Goal: Navigation & Orientation: Find specific page/section

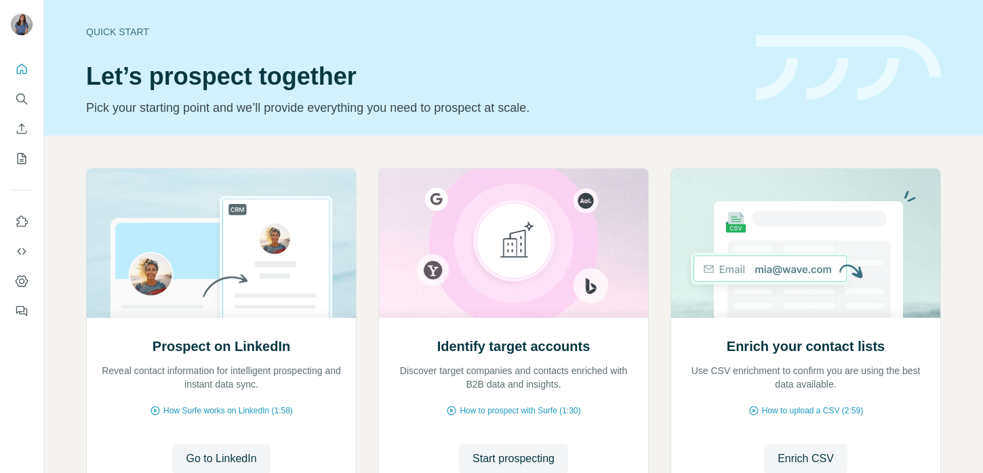
click at [449, 76] on h1 "Let’s prospect together" at bounding box center [413, 76] width 654 height 27
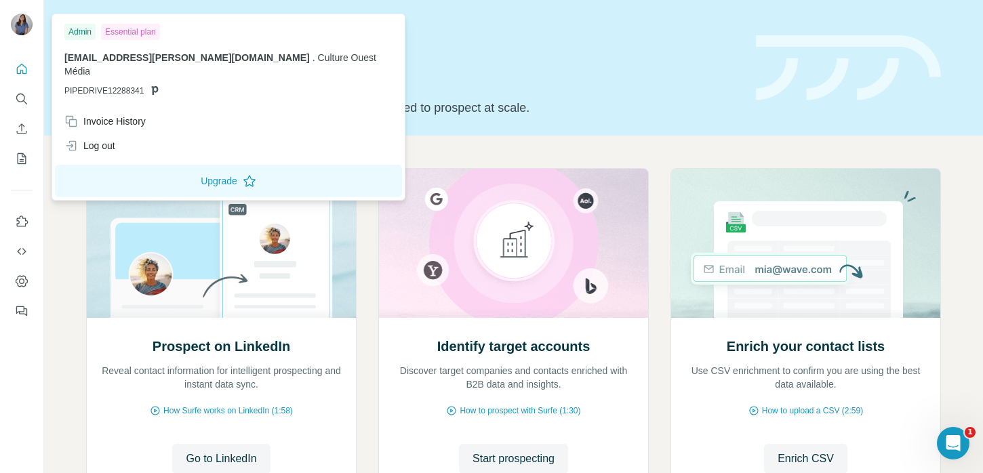
click at [25, 27] on img at bounding box center [22, 25] width 22 height 22
click at [157, 64] on p "[EMAIL_ADDRESS][PERSON_NAME][DOMAIN_NAME] . Culture Ouest Média" at bounding box center [228, 64] width 328 height 27
click at [26, 99] on icon "Search" at bounding box center [22, 99] width 14 height 14
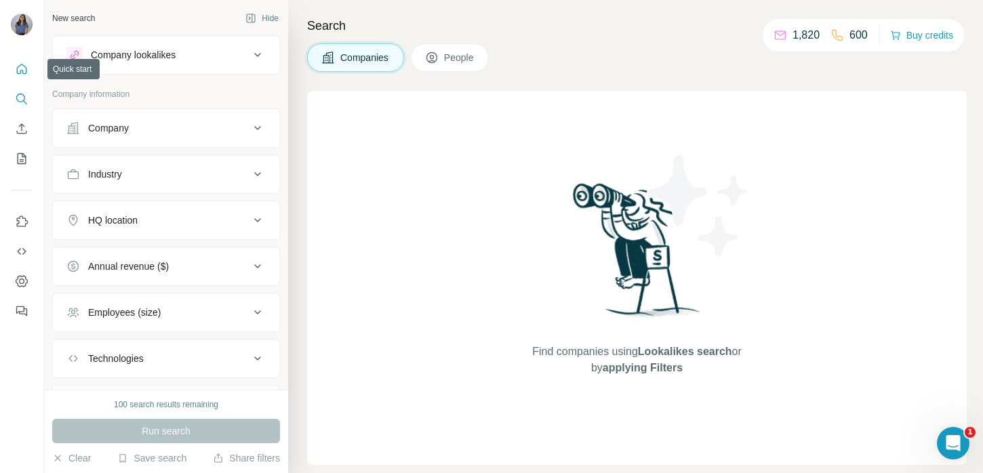
click at [16, 72] on icon "Quick start" at bounding box center [22, 69] width 14 height 14
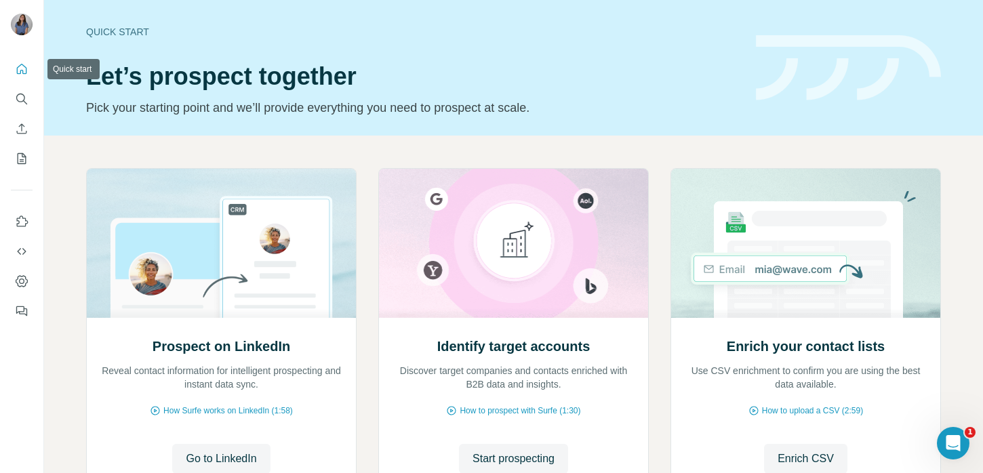
click at [21, 71] on icon "Quick start" at bounding box center [22, 69] width 10 height 10
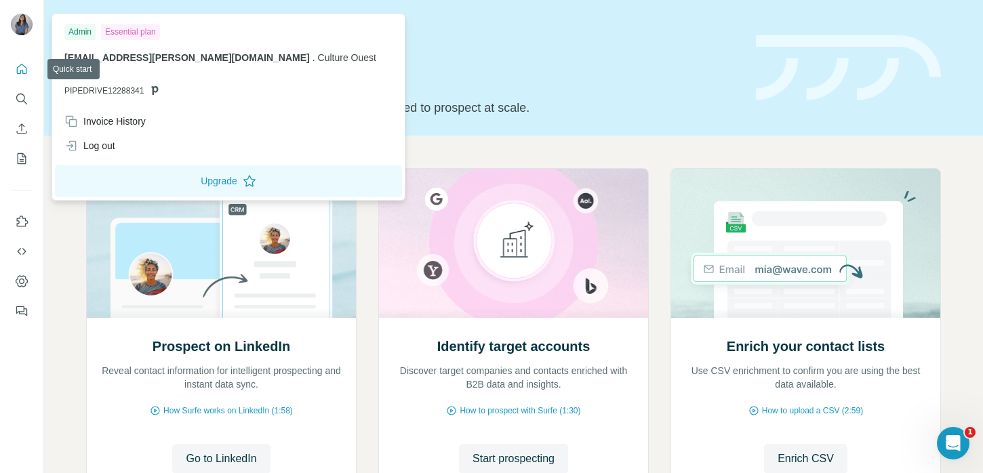
click at [13, 33] on div at bounding box center [22, 26] width 22 height 24
click at [23, 100] on icon "Search" at bounding box center [25, 102] width 4 height 4
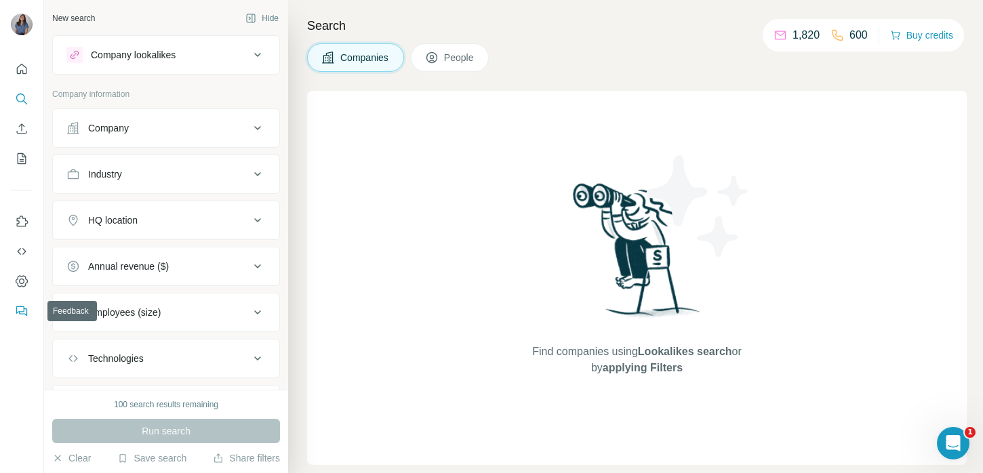
click at [19, 316] on icon "Feedback" at bounding box center [22, 312] width 14 height 14
click at [13, 273] on button "Dashboard" at bounding box center [22, 281] width 22 height 24
click at [688, 94] on div "Find companies using Lookalikes search or by applying Filters" at bounding box center [637, 278] width 244 height 374
click at [800, 35] on p "1,820" at bounding box center [806, 35] width 27 height 16
click at [854, 35] on p "600" at bounding box center [859, 35] width 18 height 16
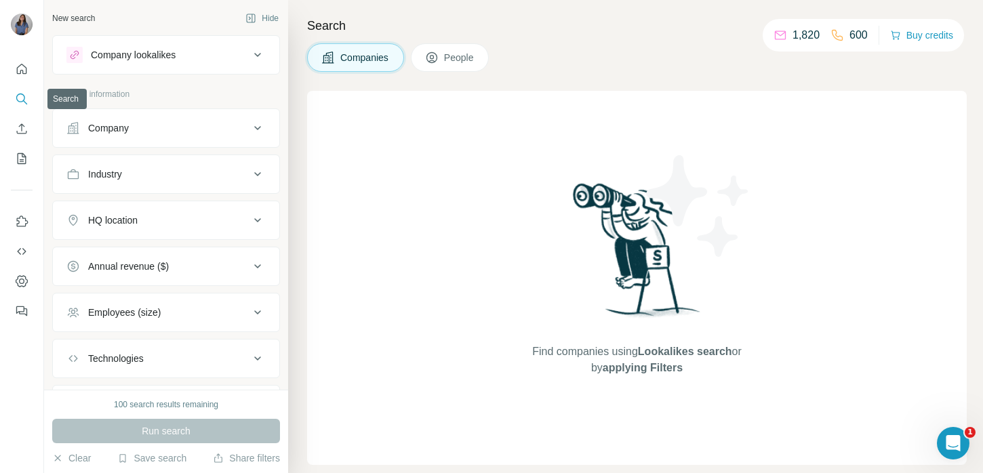
click at [16, 73] on icon "Quick start" at bounding box center [22, 69] width 14 height 14
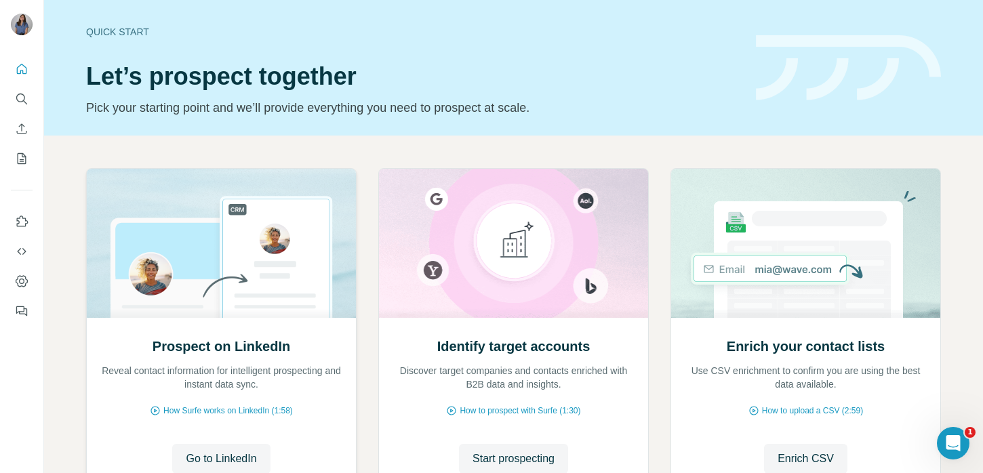
scroll to position [113, 0]
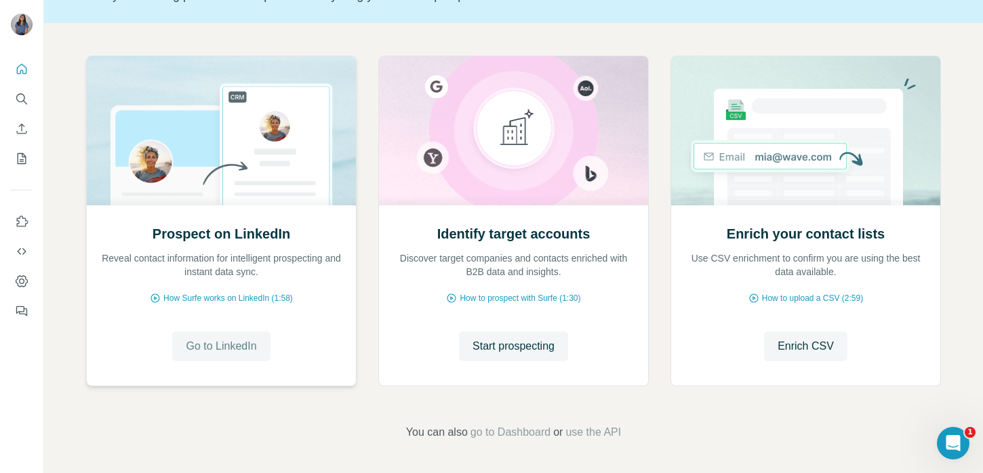
click at [253, 338] on span "Go to LinkedIn" at bounding box center [221, 346] width 71 height 16
